Goal: Task Accomplishment & Management: Complete application form

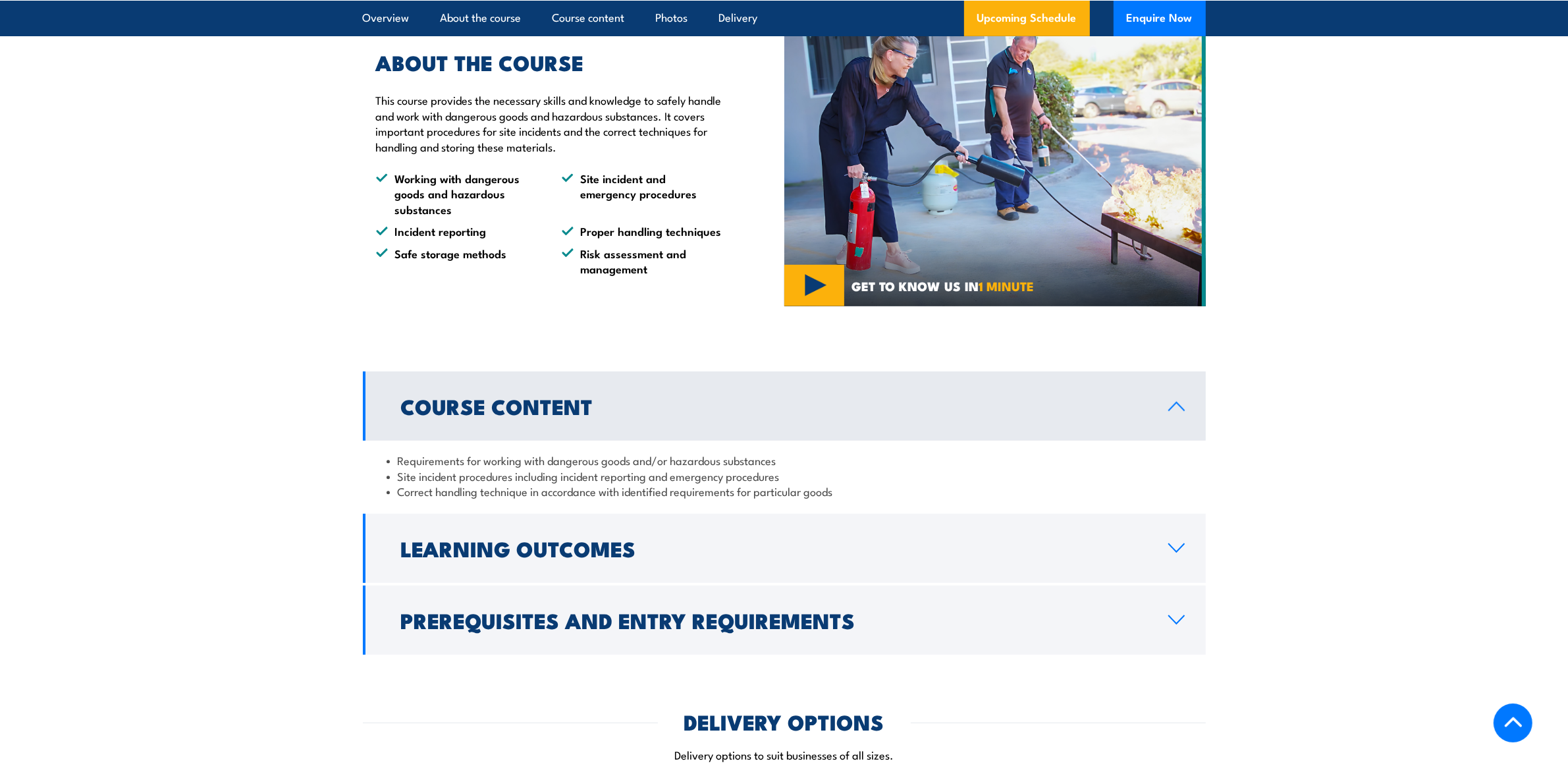
scroll to position [247, 0]
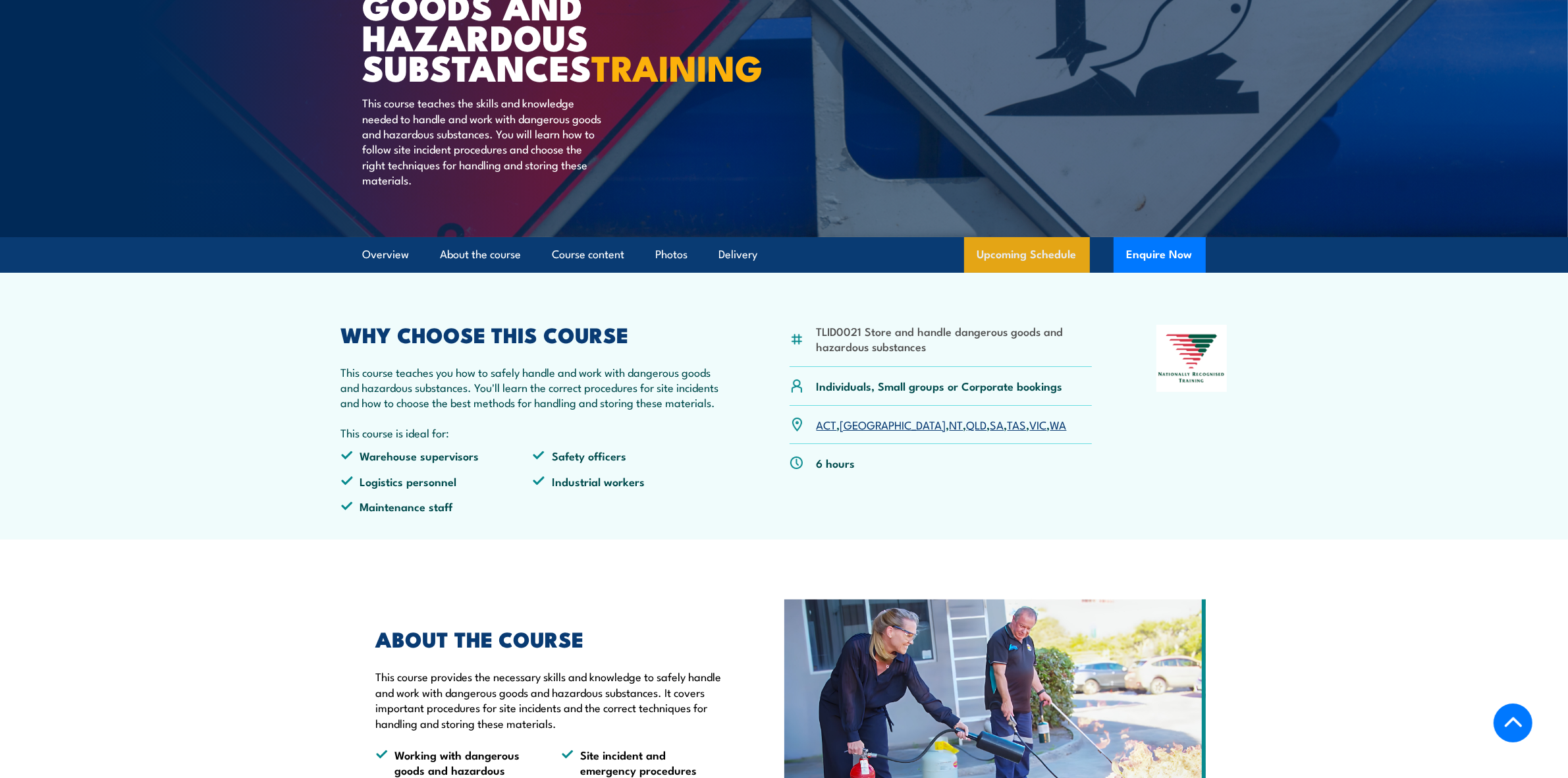
click at [997, 273] on link "Upcoming Schedule" at bounding box center [1027, 255] width 126 height 35
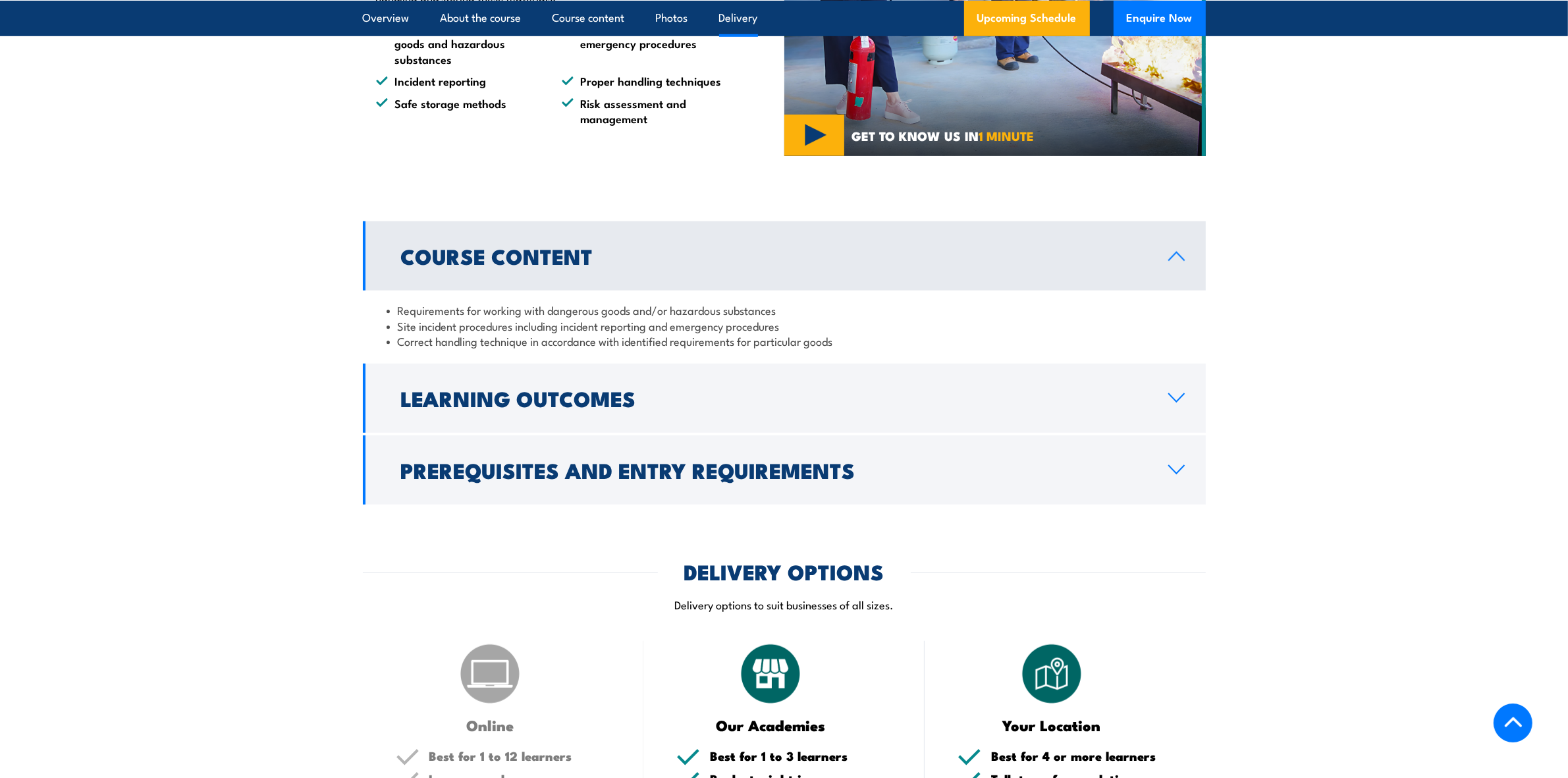
scroll to position [591, 0]
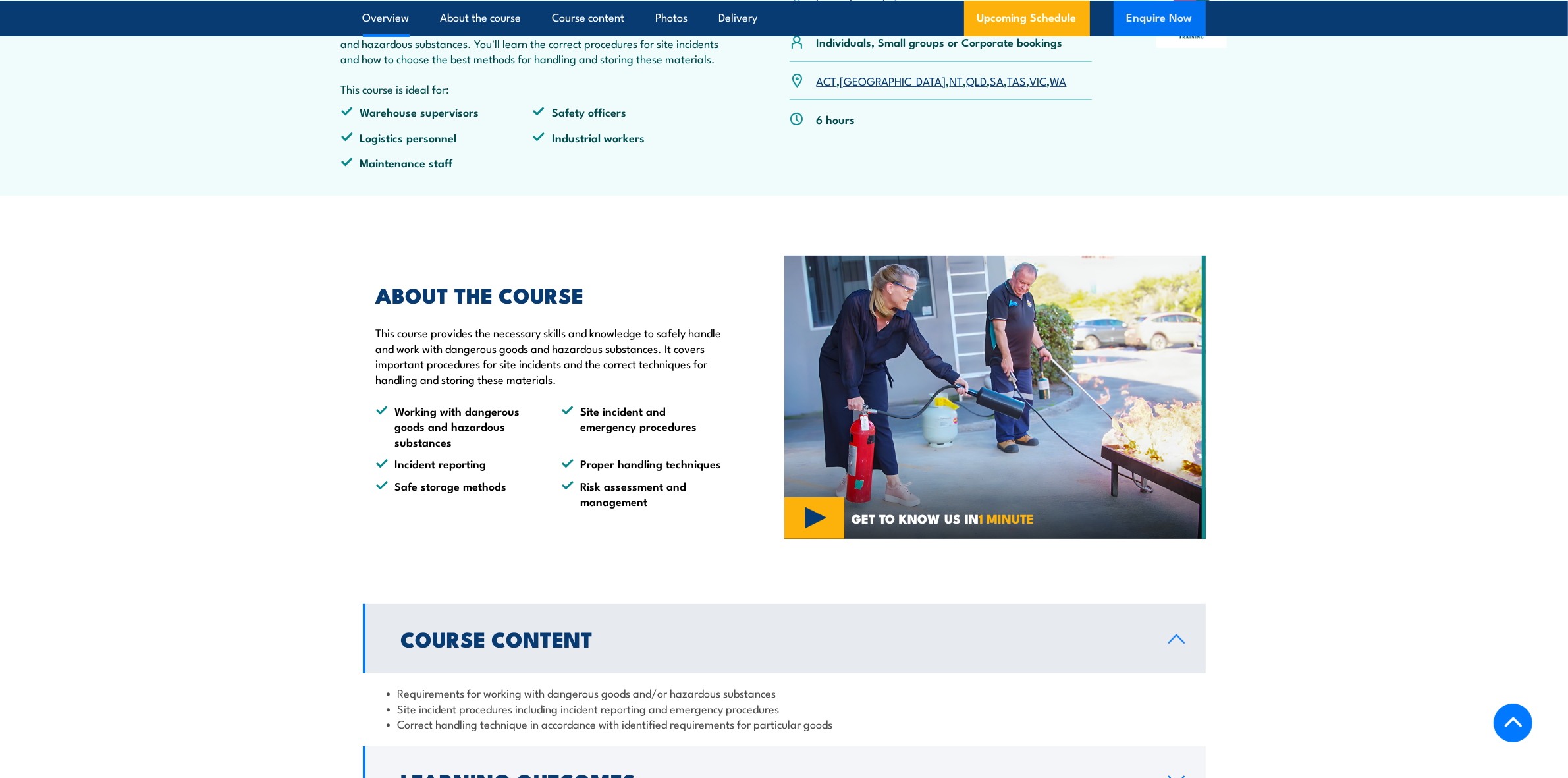
click at [1153, 30] on button "Enquire Now" at bounding box center [1159, 18] width 92 height 35
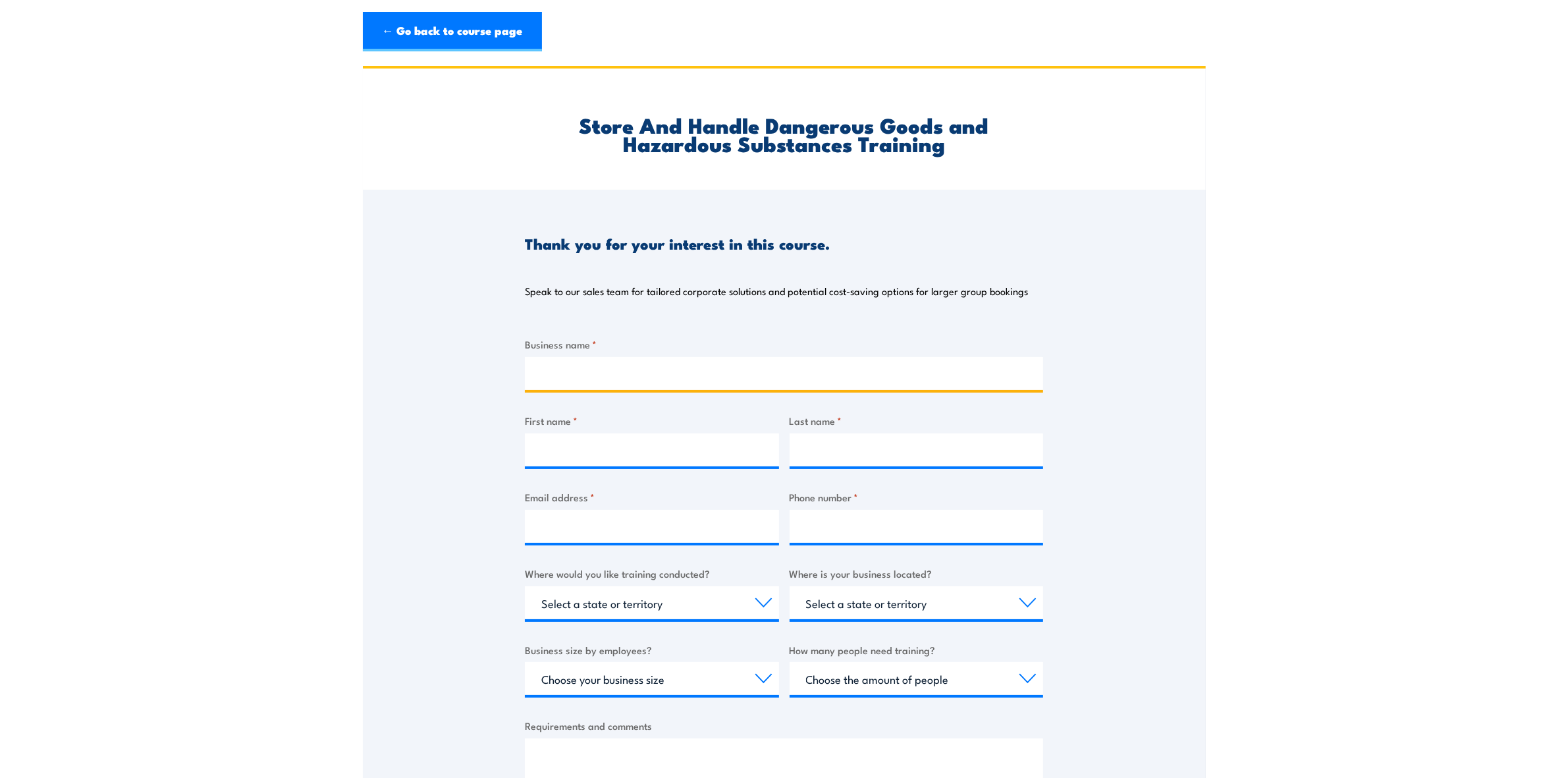
click at [696, 364] on input "Business name *" at bounding box center [784, 373] width 519 height 33
type input "Moree Plains Shire Council"
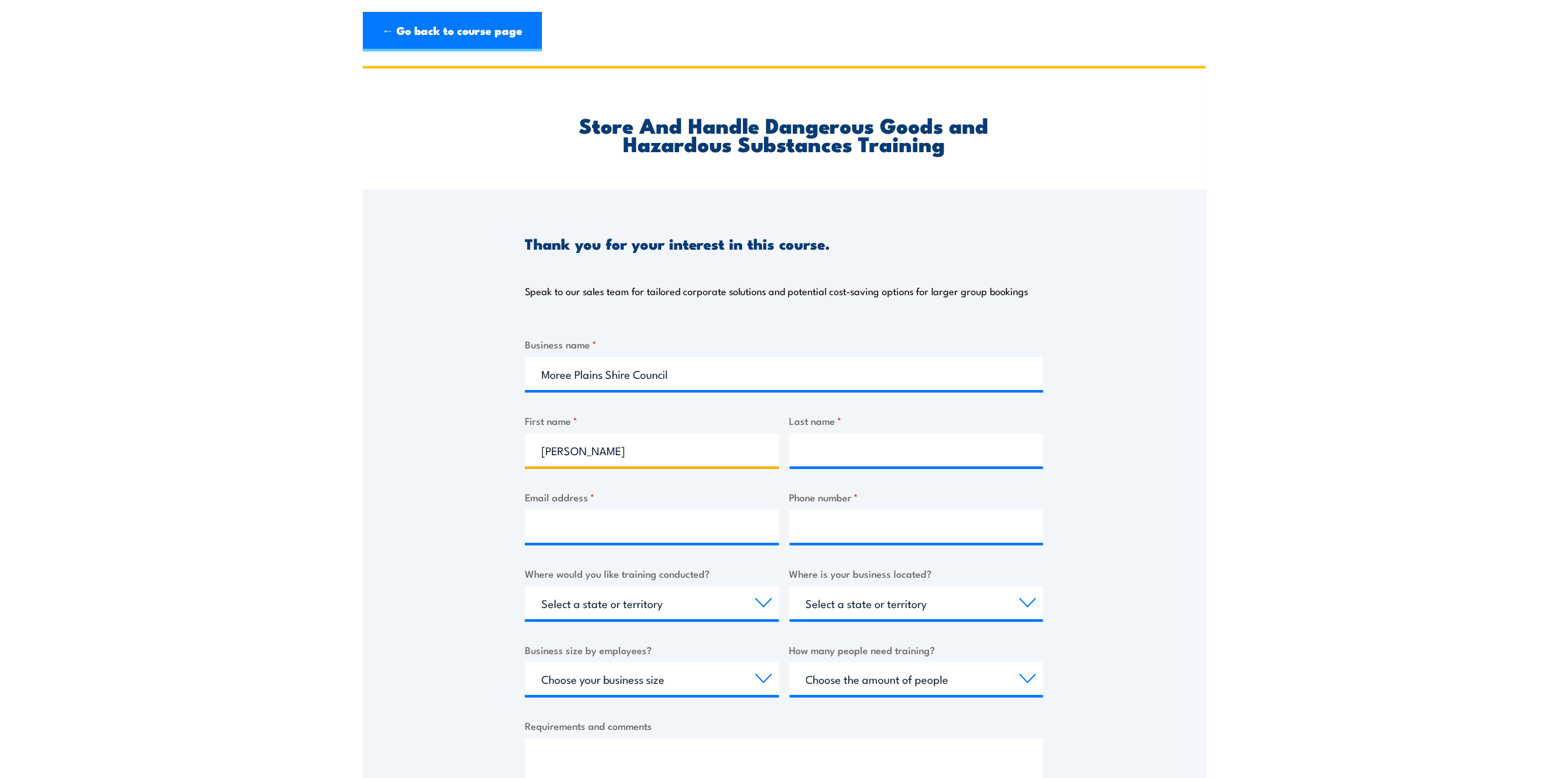
type input "[PERSON_NAME]"
type input "O'Neile"
type input "[PERSON_NAME][EMAIL_ADDRESS][DOMAIN_NAME]"
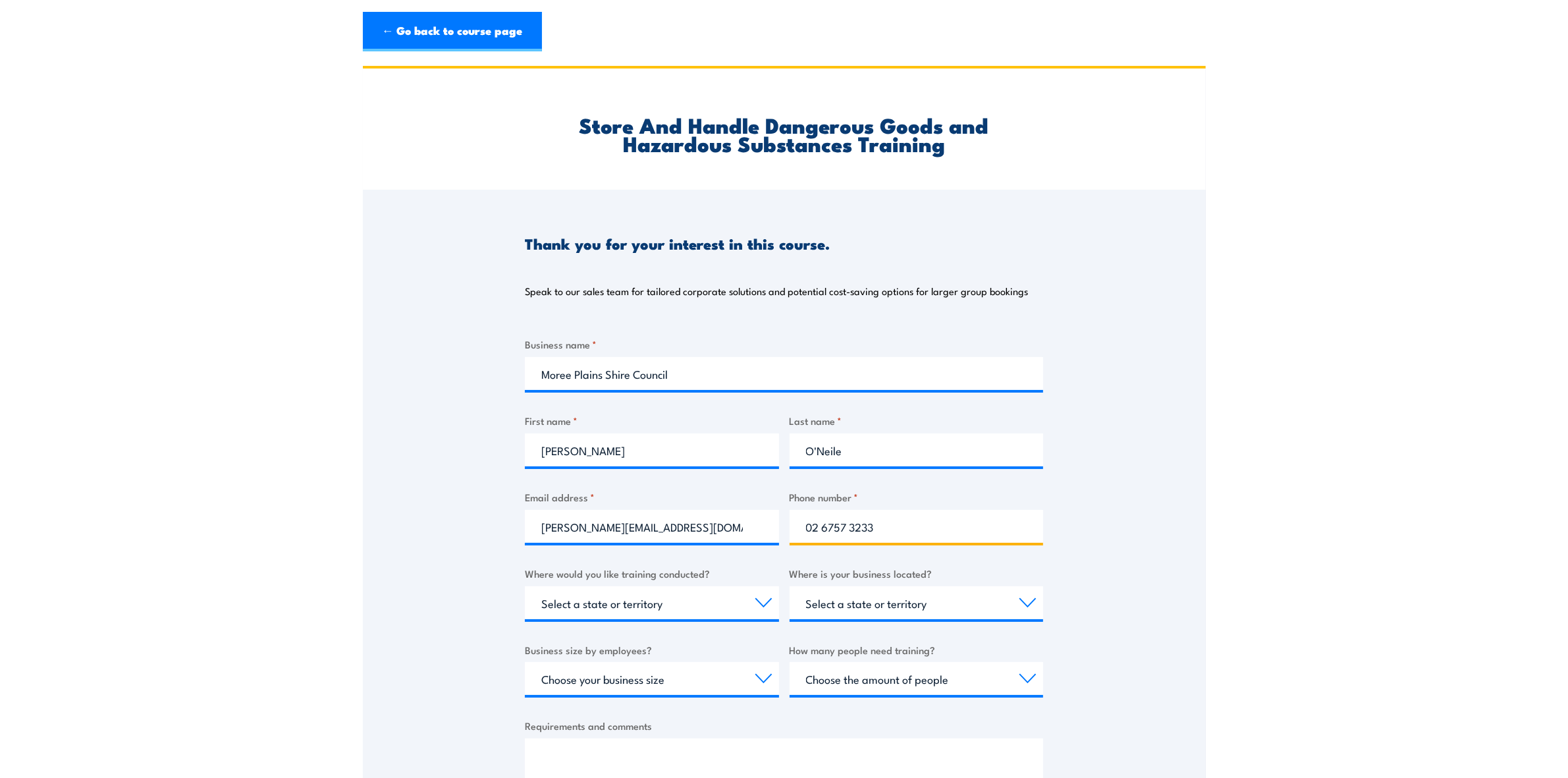
type input "02 6757 3233"
click at [663, 611] on select "Select a state or territory Nationally - multiple locations [GEOGRAPHIC_DATA] […" at bounding box center [651, 602] width 254 height 33
select select "[GEOGRAPHIC_DATA]"
click at [525, 586] on select "Select a state or territory Nationally - multiple locations [GEOGRAPHIC_DATA] […" at bounding box center [651, 602] width 254 height 33
click at [877, 600] on select "Select a state or territory [GEOGRAPHIC_DATA] [GEOGRAPHIC_DATA] [GEOGRAPHIC_DAT…" at bounding box center [917, 602] width 254 height 33
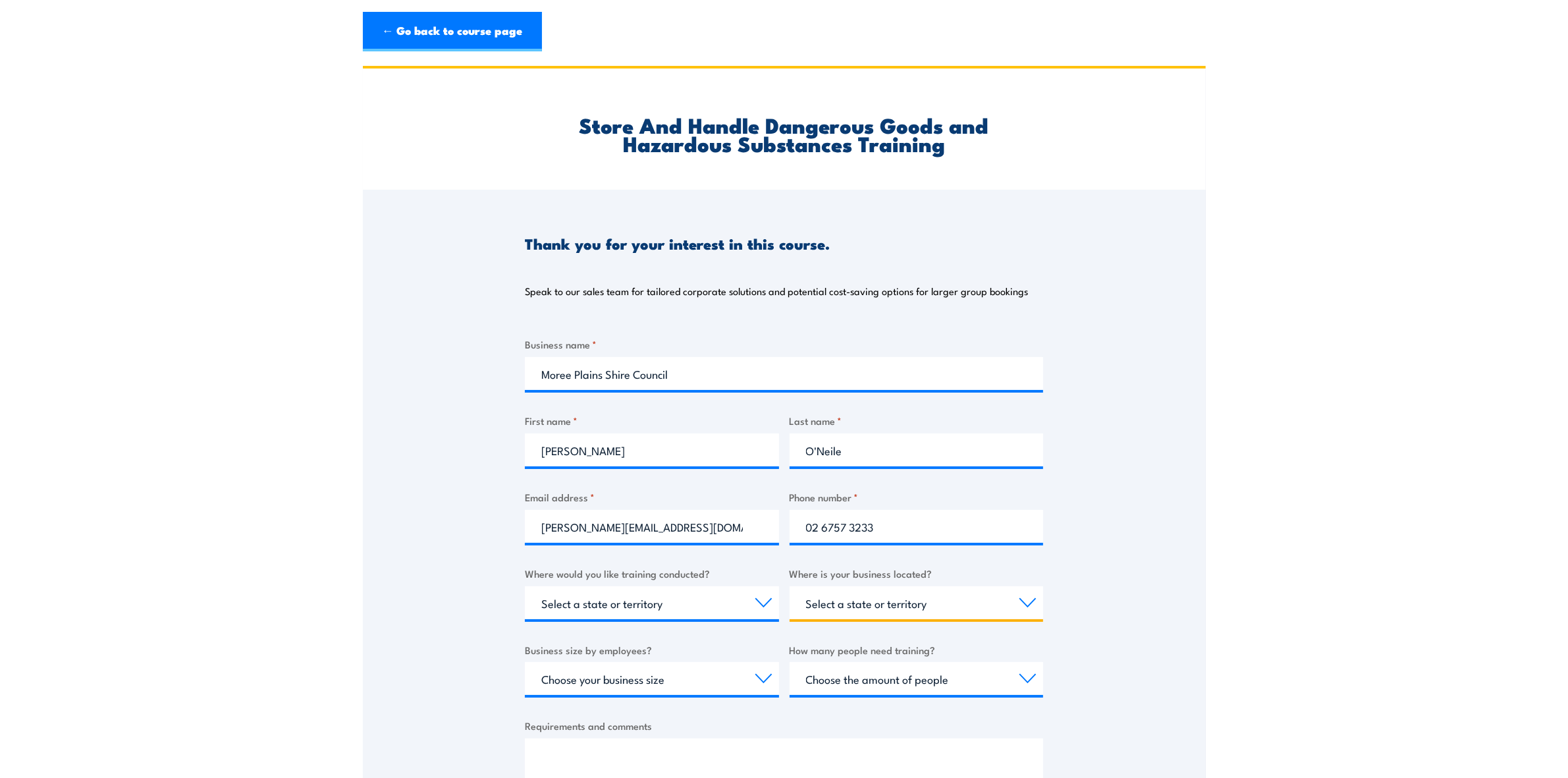
select select "[GEOGRAPHIC_DATA]"
click at [790, 586] on select "Select a state or territory [GEOGRAPHIC_DATA] [GEOGRAPHIC_DATA] [GEOGRAPHIC_DAT…" at bounding box center [917, 602] width 254 height 33
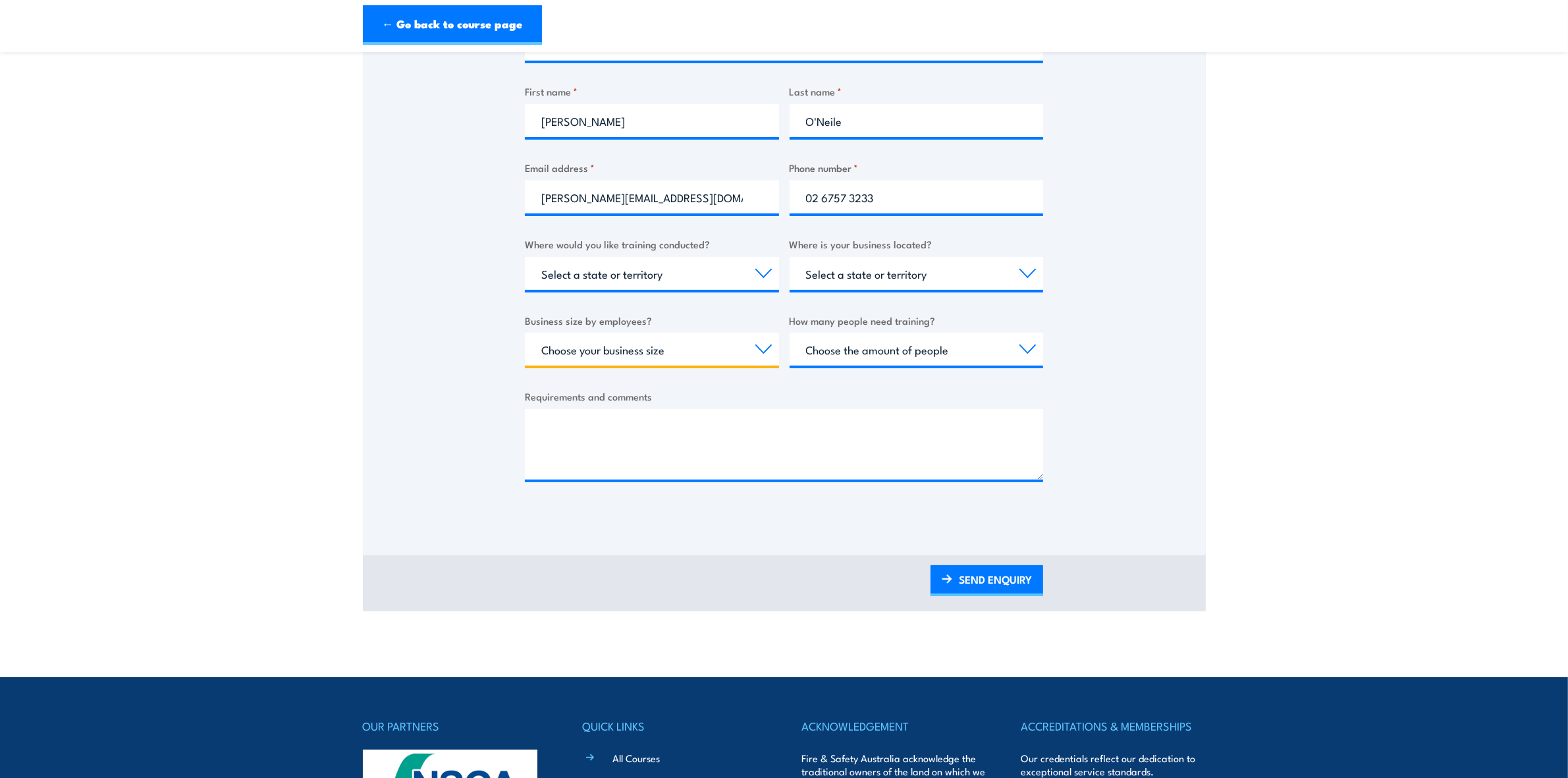
click at [611, 348] on select "Choose your business size 1 to 19 20 to 199 200+" at bounding box center [651, 348] width 254 height 33
click at [525, 332] on select "Choose your business size 1 to 19 20 to 199 200+" at bounding box center [651, 348] width 254 height 33
click at [868, 350] on select "Choose the amount of people 1 to 4 5 to 19 20+" at bounding box center [917, 348] width 254 height 33
click at [671, 343] on select "Choose your business size 1 to 19 20 to 199 200+" at bounding box center [651, 348] width 254 height 33
select select "200+"
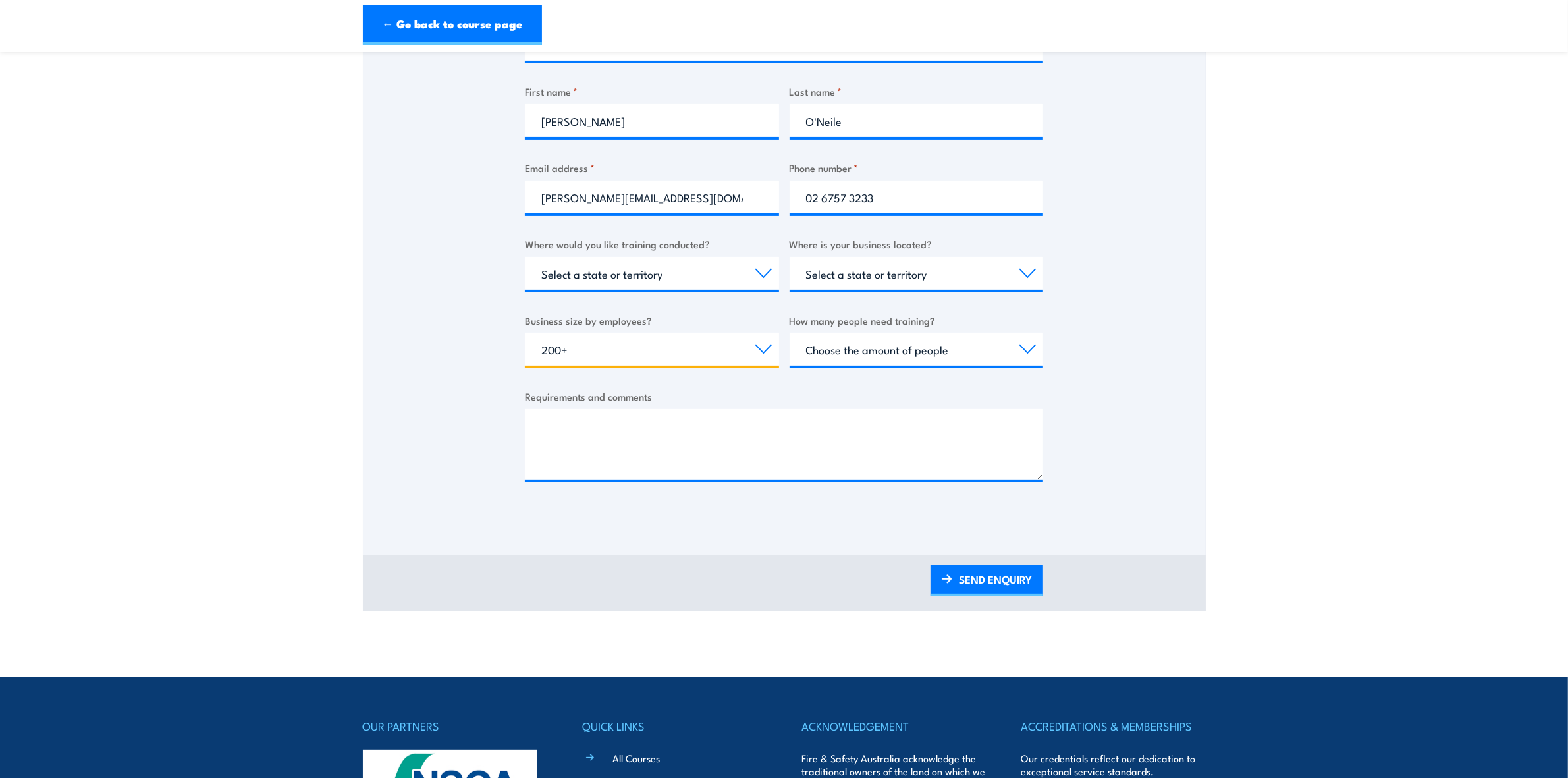
click at [525, 332] on select "Choose your business size 1 to 19 20 to 199 200+" at bounding box center [651, 348] width 254 height 33
click at [850, 383] on div "Business name * Moree Plains Shire Council First name * [PERSON_NAME] Last name…" at bounding box center [784, 255] width 519 height 496
click at [856, 353] on select "Choose the amount of people 1 to 4 5 to 19 20+" at bounding box center [917, 348] width 254 height 33
select select "5 to 19"
click at [790, 332] on select "Choose the amount of people 1 to 4 5 to 19 20+" at bounding box center [917, 348] width 254 height 33
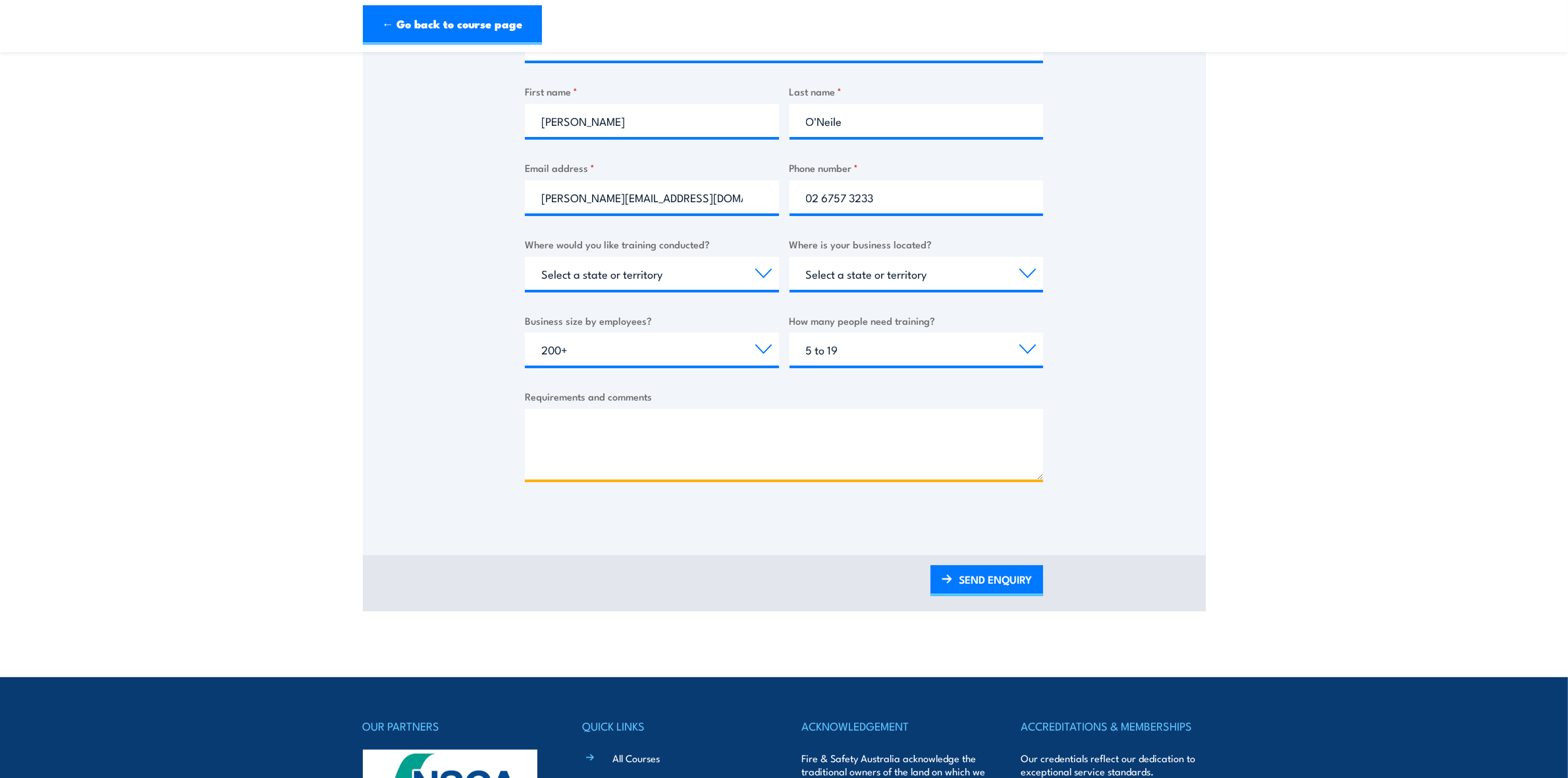
click at [824, 420] on textarea "Requirements and comments" at bounding box center [784, 444] width 519 height 70
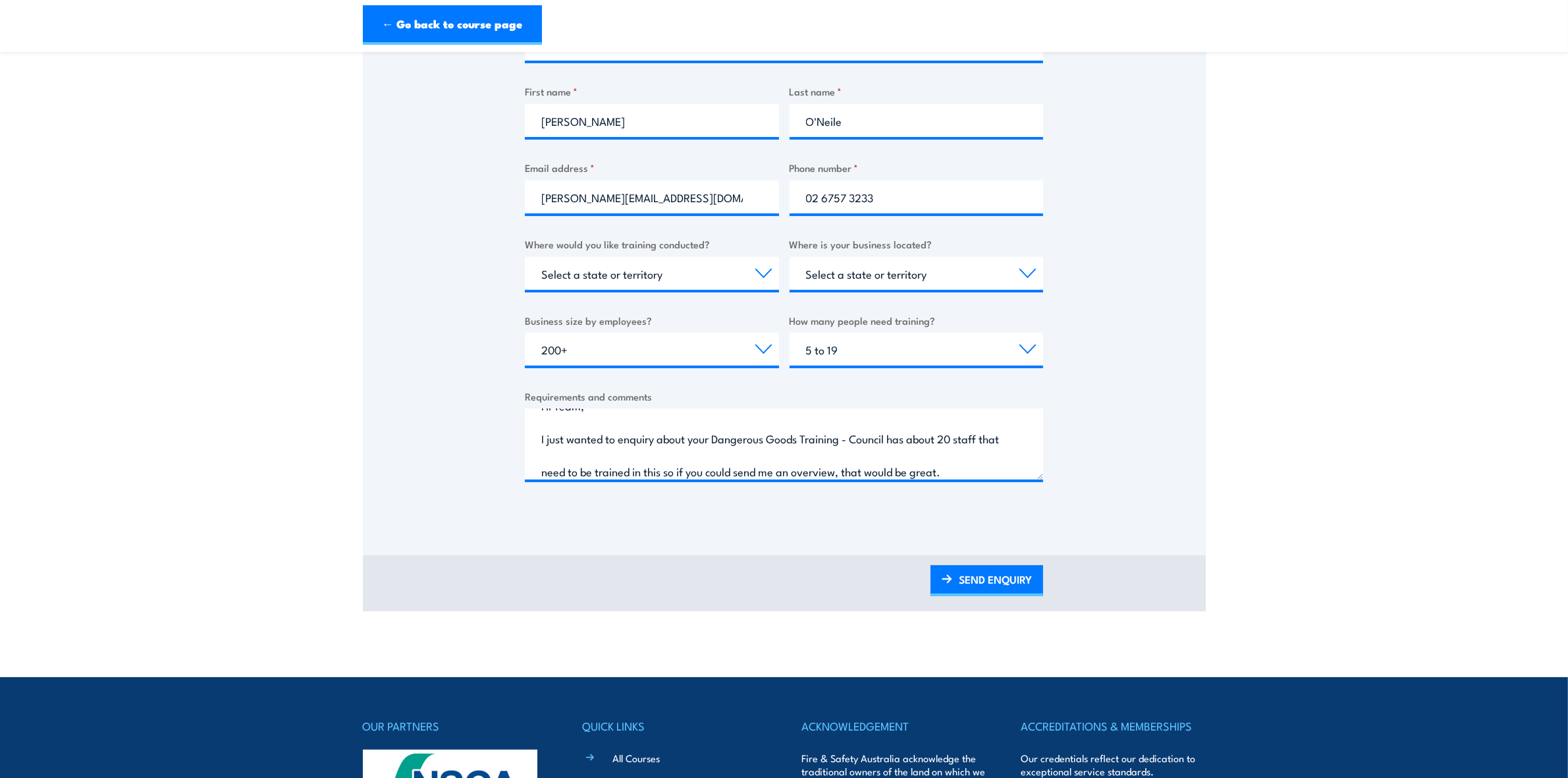
click at [1408, 291] on section "Store And Handle Dangerous Goods and Hazardous Substances Training Thank you fo…" at bounding box center [784, 173] width 1568 height 875
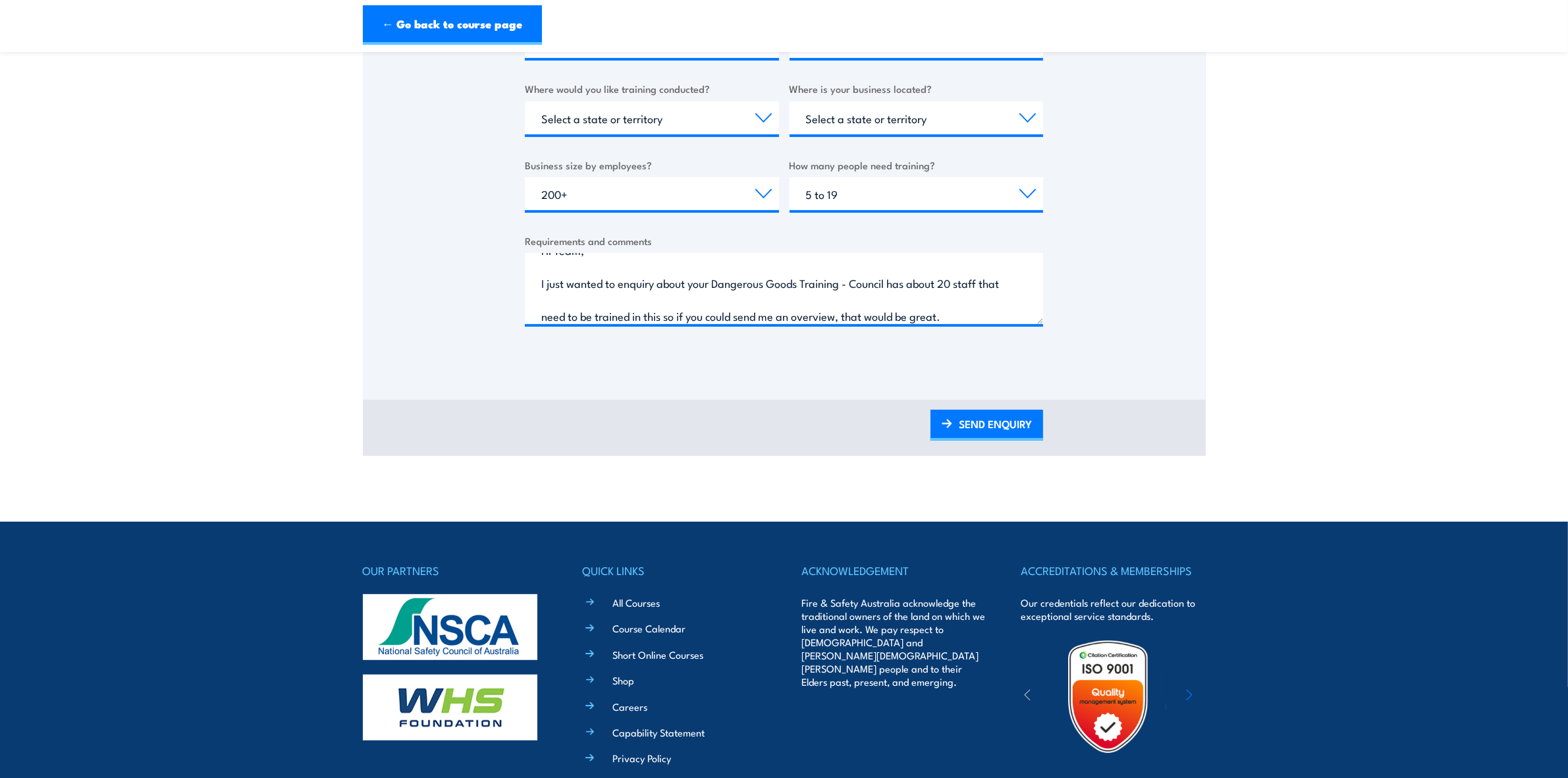
scroll to position [98, 0]
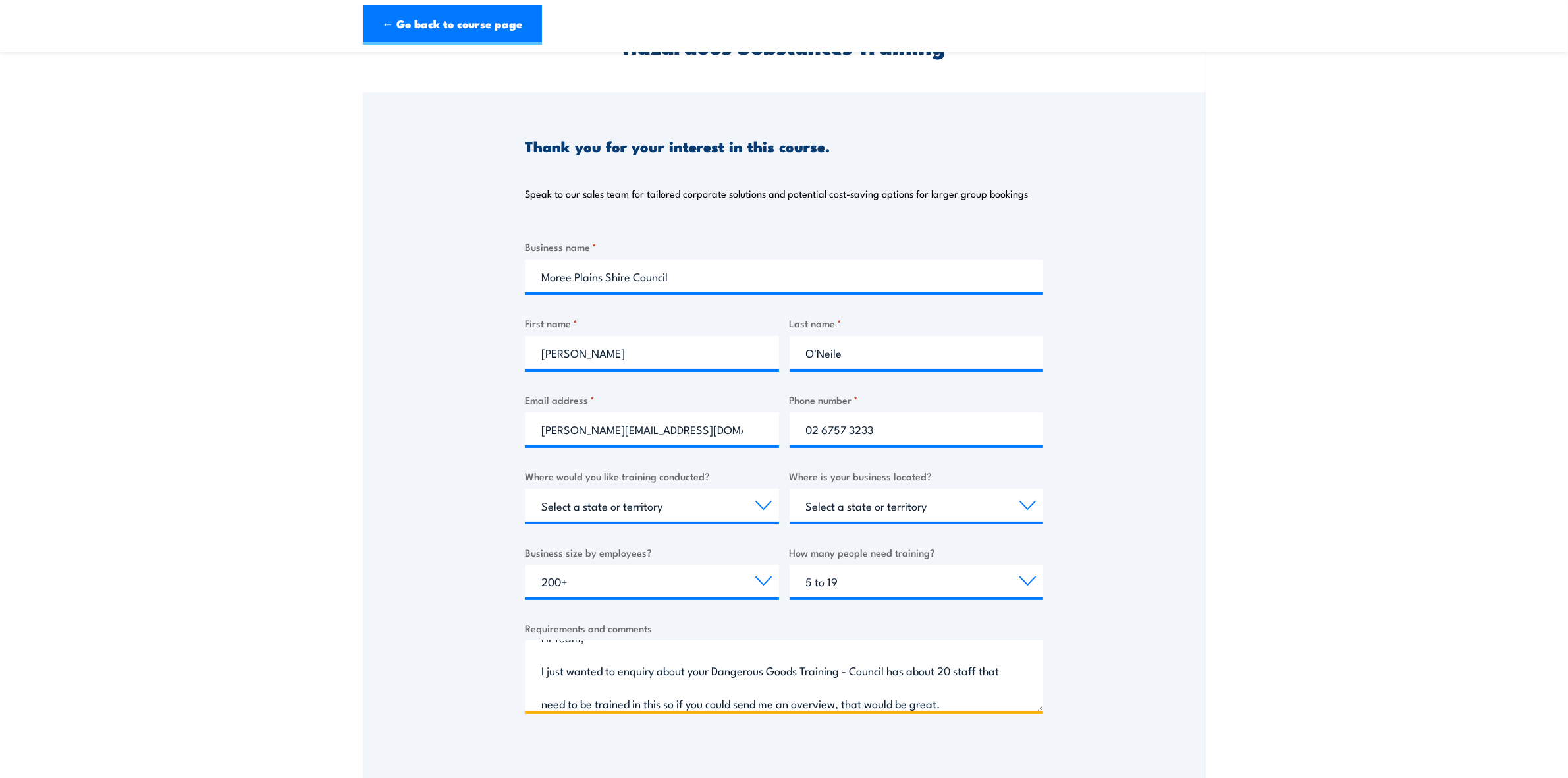
click at [984, 690] on textarea "Hi Team, I just wanted to enquiry about your Dangerous Goods Training - Council…" at bounding box center [784, 676] width 519 height 70
click at [973, 700] on textarea "Hi Team, I just wanted to enquiry about your Dangerous Goods Training - Council…" at bounding box center [784, 676] width 519 height 70
click at [1172, 389] on div "Thank you for your interest in this course. Speak to our sales team for tailore…" at bounding box center [784, 421] width 843 height 658
click at [982, 695] on textarea "Hi Team, I just wanted to enquiry about your Dangerous Goods Training - Council…" at bounding box center [784, 676] width 519 height 70
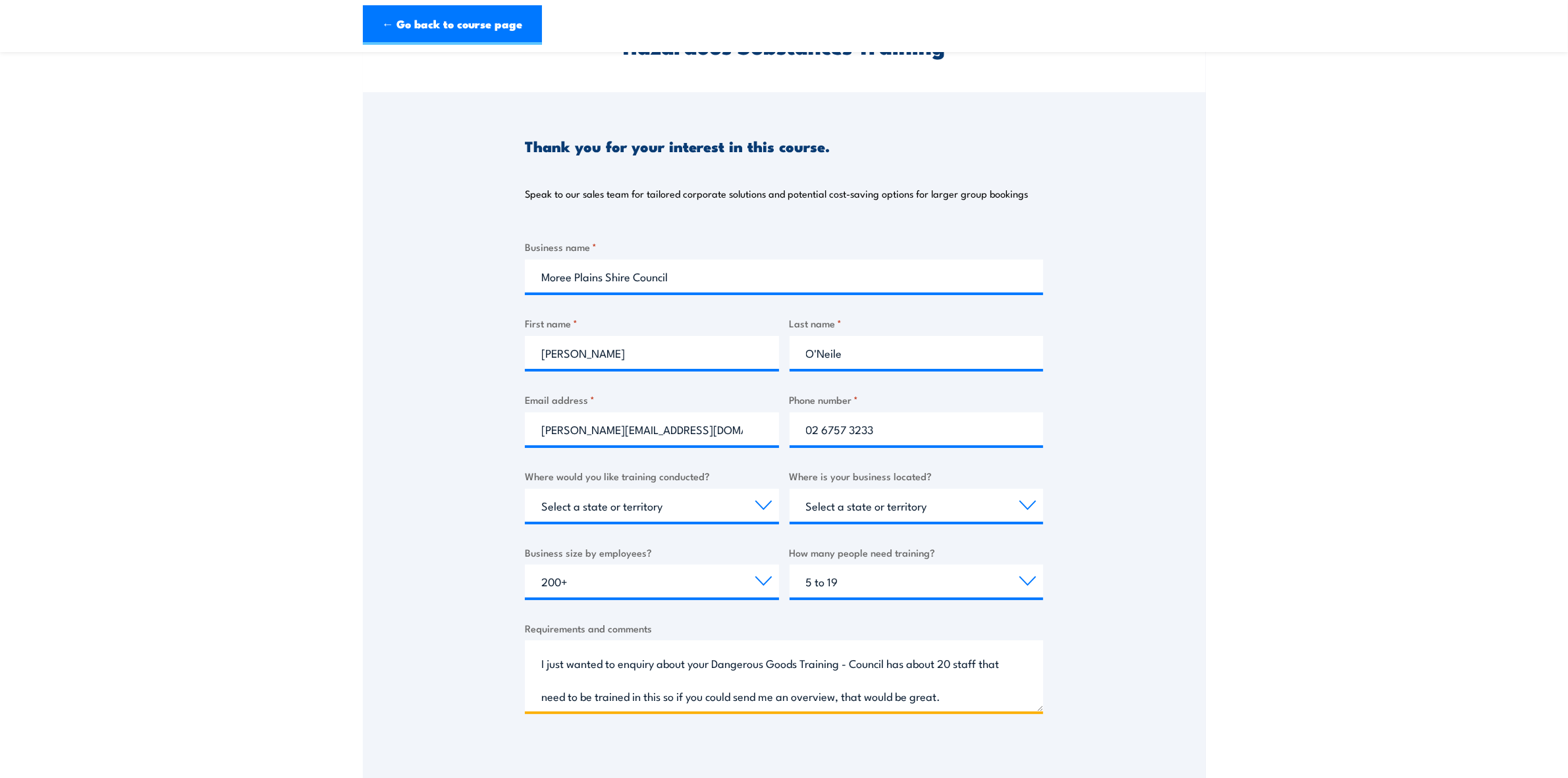
click at [793, 695] on textarea "Hi Team, I just wanted to enquiry about your Dangerous Goods Training - Council…" at bounding box center [784, 676] width 519 height 70
click at [1001, 695] on textarea "Hi Team, I just wanted to enquiry about your Dangerous Goods Training - Council…" at bounding box center [784, 676] width 519 height 70
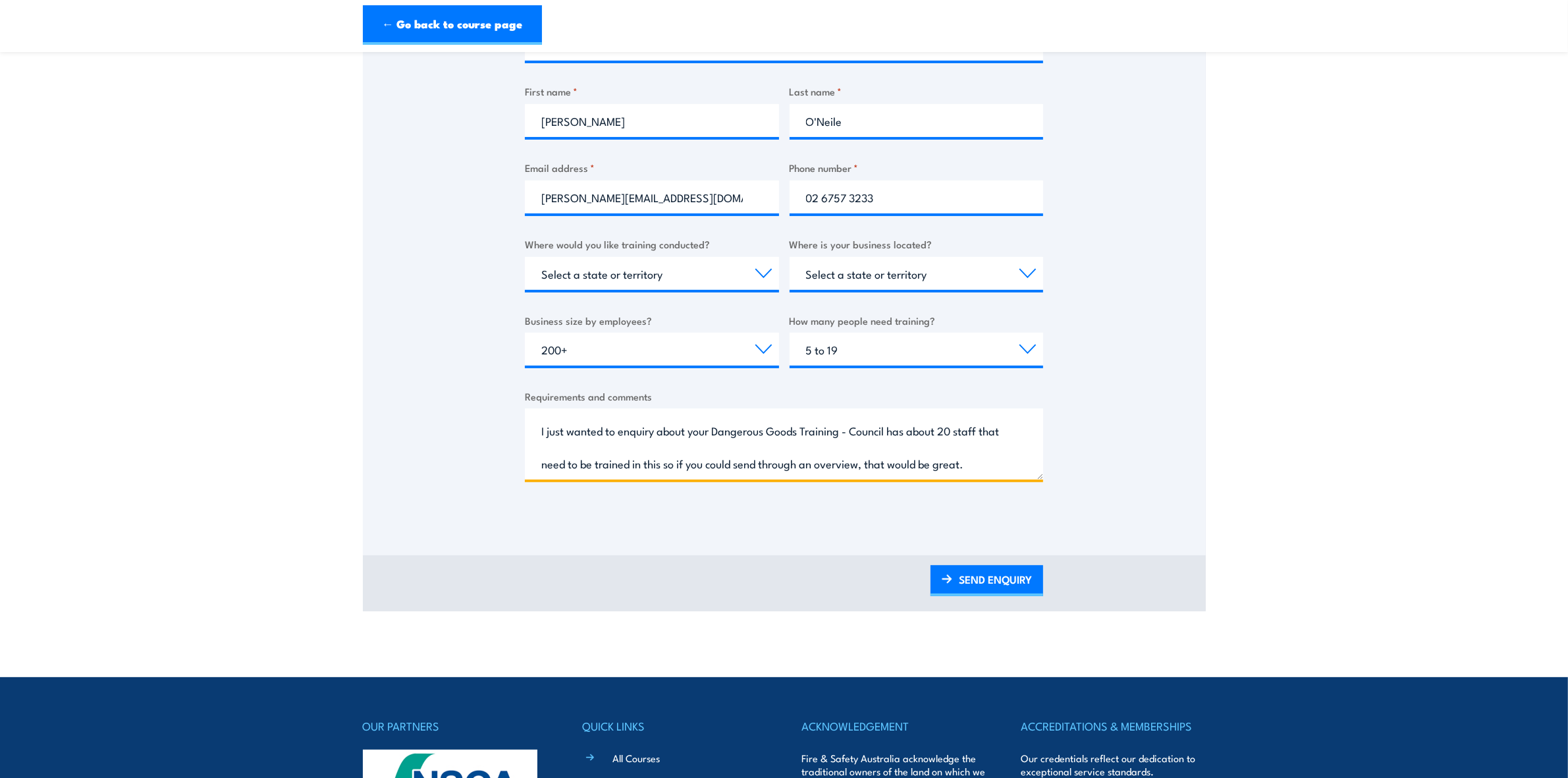
scroll to position [61, 0]
type textarea "Hi Team, I just wanted to enquiry about your Dangerous Goods Training - Council…"
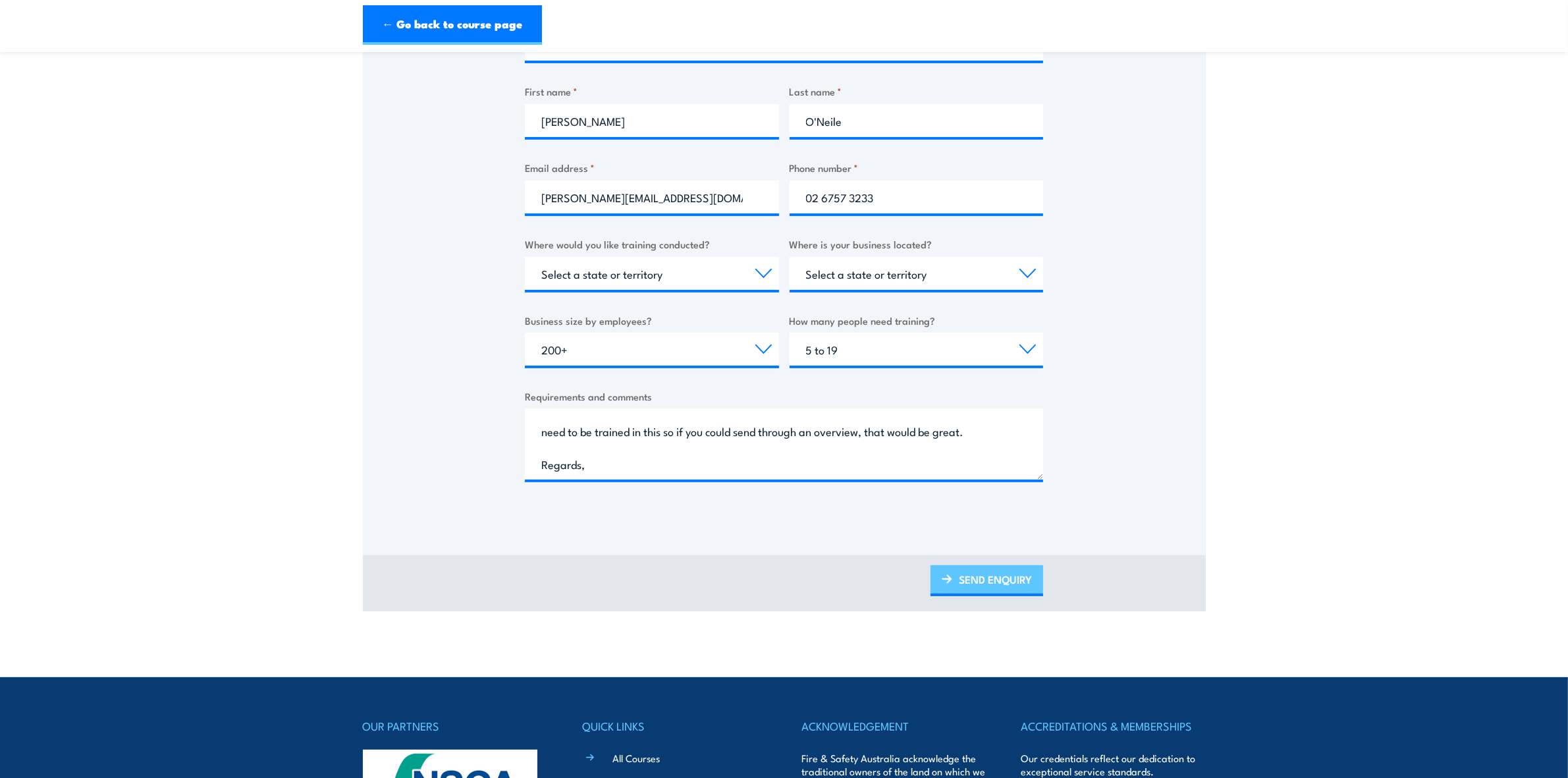
click at [1010, 586] on link "SEND ENQUIRY" at bounding box center [987, 580] width 113 height 31
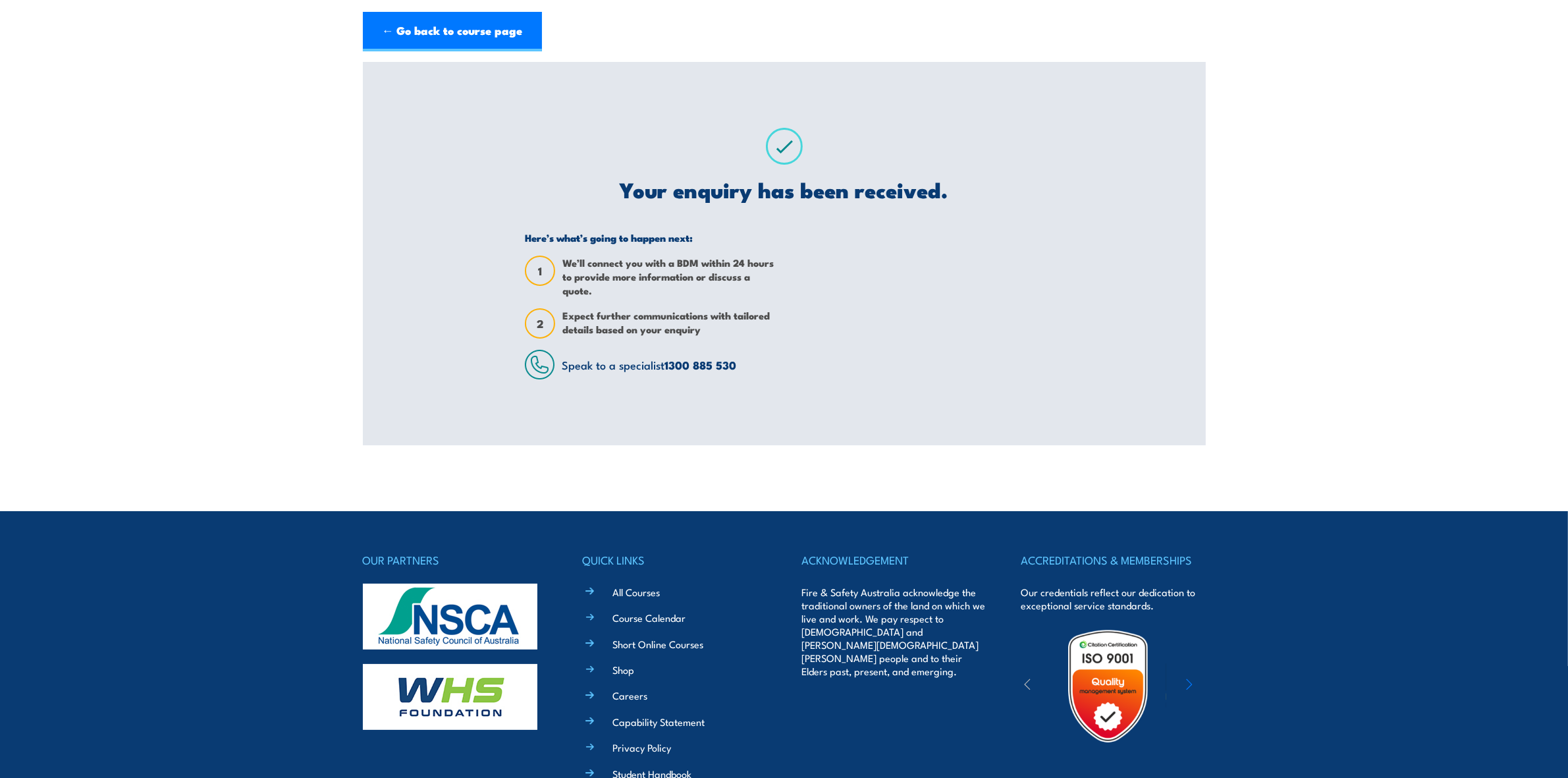
scroll to position [0, 0]
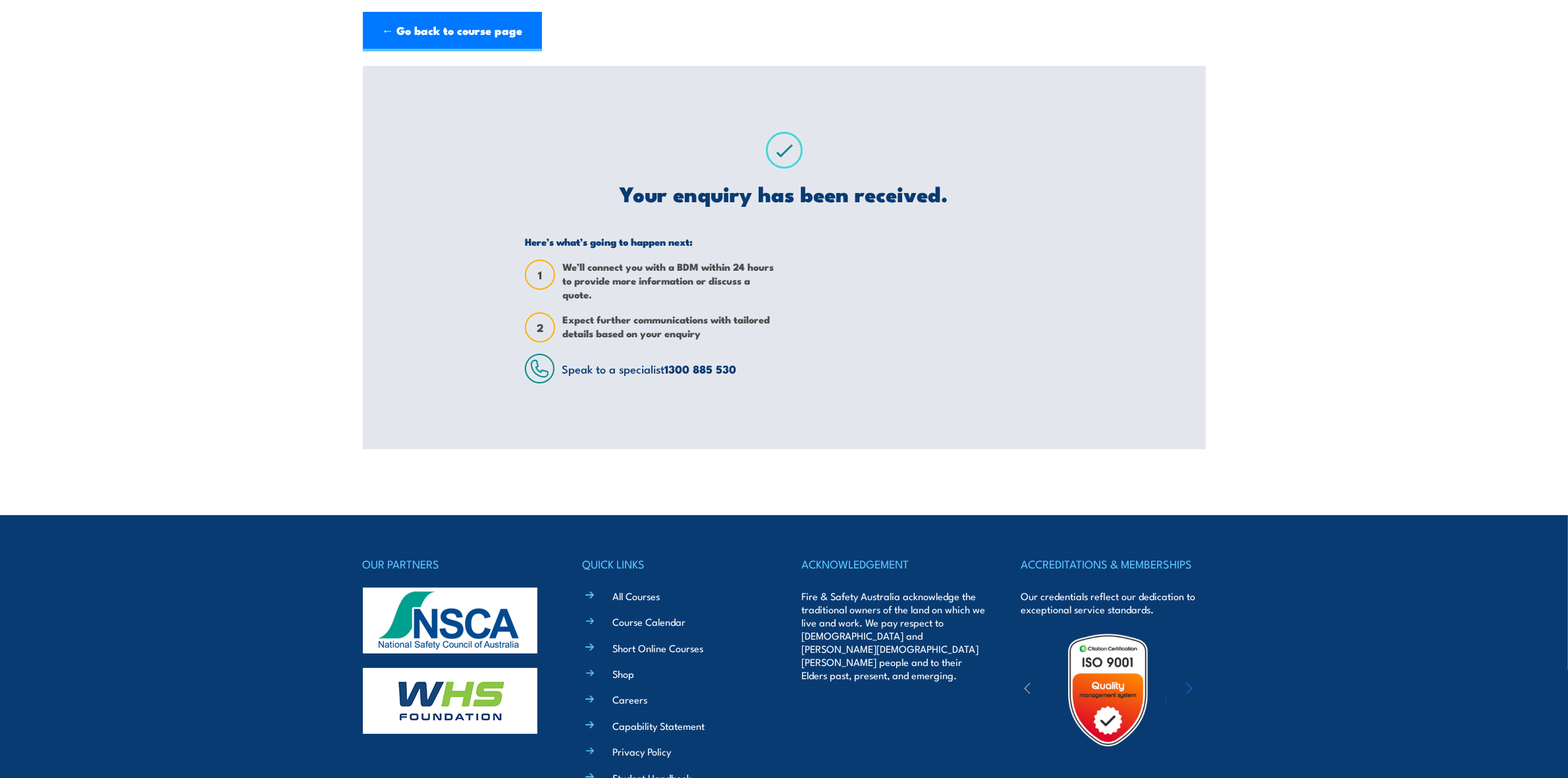
click at [1316, 247] on section "Store And Handle Dangerous Goods and Hazardous Substances Training Thank you fo…" at bounding box center [784, 258] width 1568 height 383
click at [1097, 275] on div "Store And Handle Dangerous Goods and Hazardous Substances Training Thank you fo…" at bounding box center [784, 258] width 843 height 383
